Goal: Task Accomplishment & Management: Complete application form

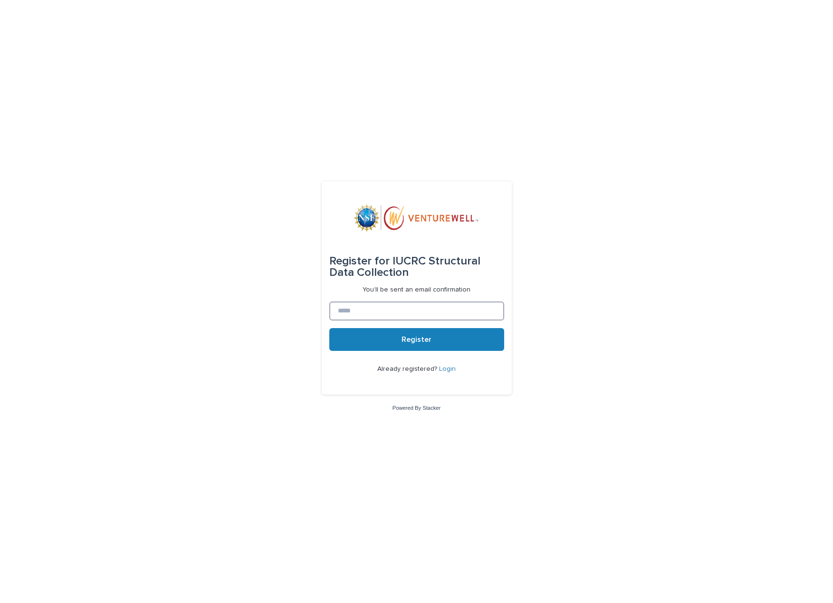
click at [347, 311] on input at bounding box center [416, 311] width 175 height 19
type input "**********"
click at [430, 343] on button "Register" at bounding box center [416, 339] width 175 height 23
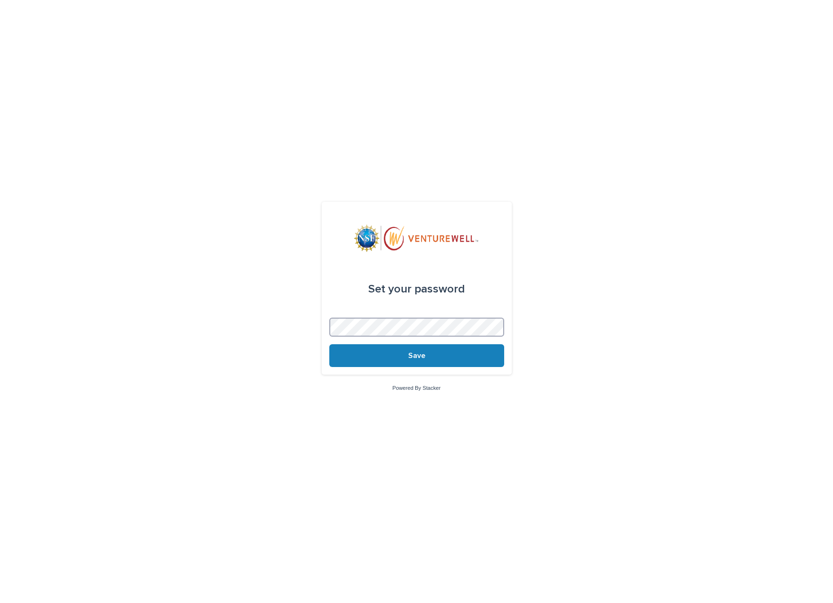
click at [329, 344] on button "Save" at bounding box center [416, 355] width 175 height 23
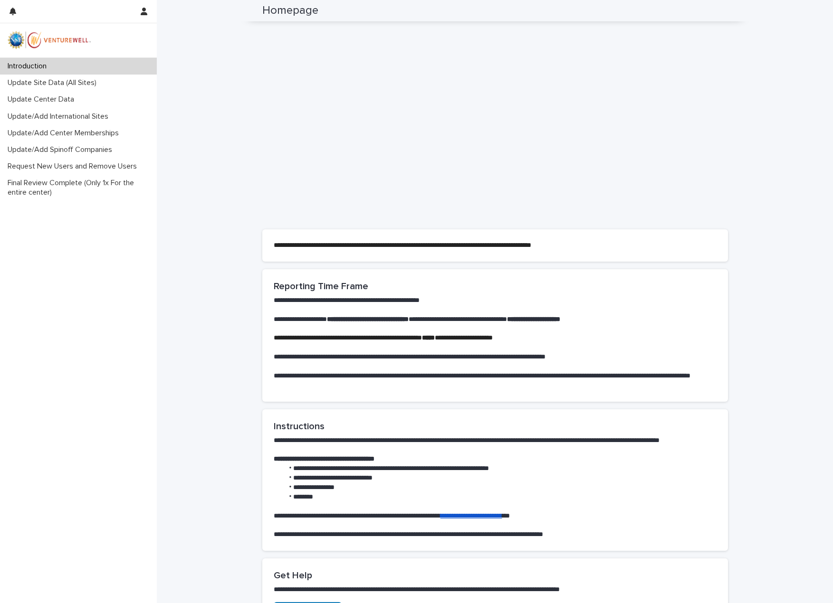
scroll to position [160, 0]
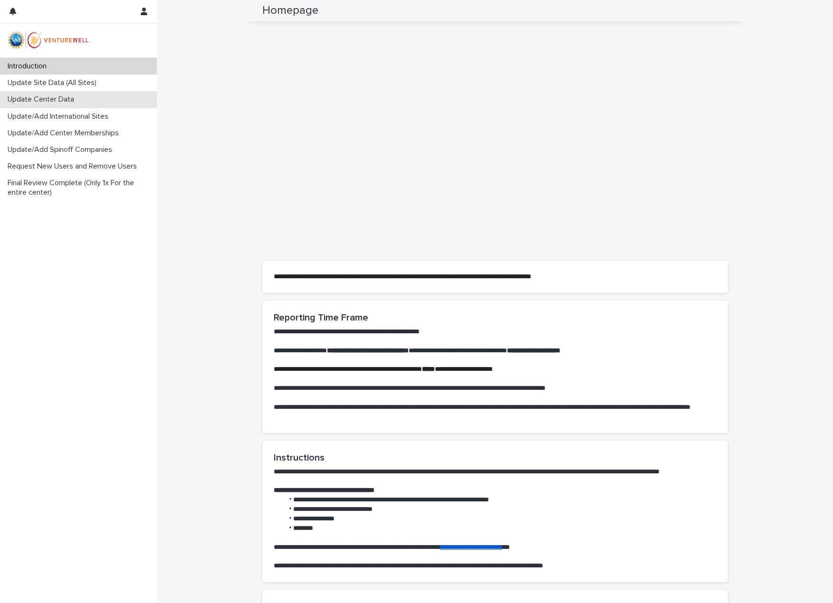
click at [36, 101] on p "Update Center Data" at bounding box center [43, 99] width 78 height 9
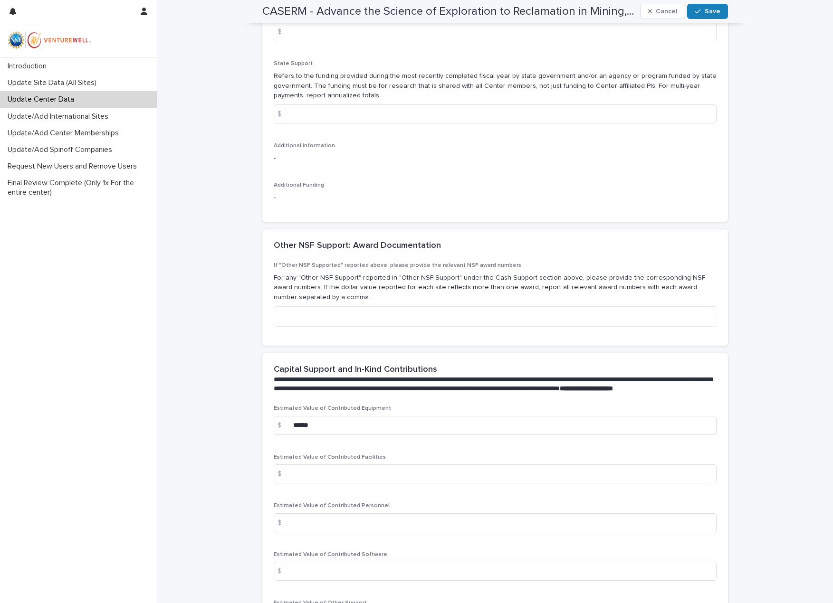
scroll to position [1520, 0]
